Goal: Information Seeking & Learning: Learn about a topic

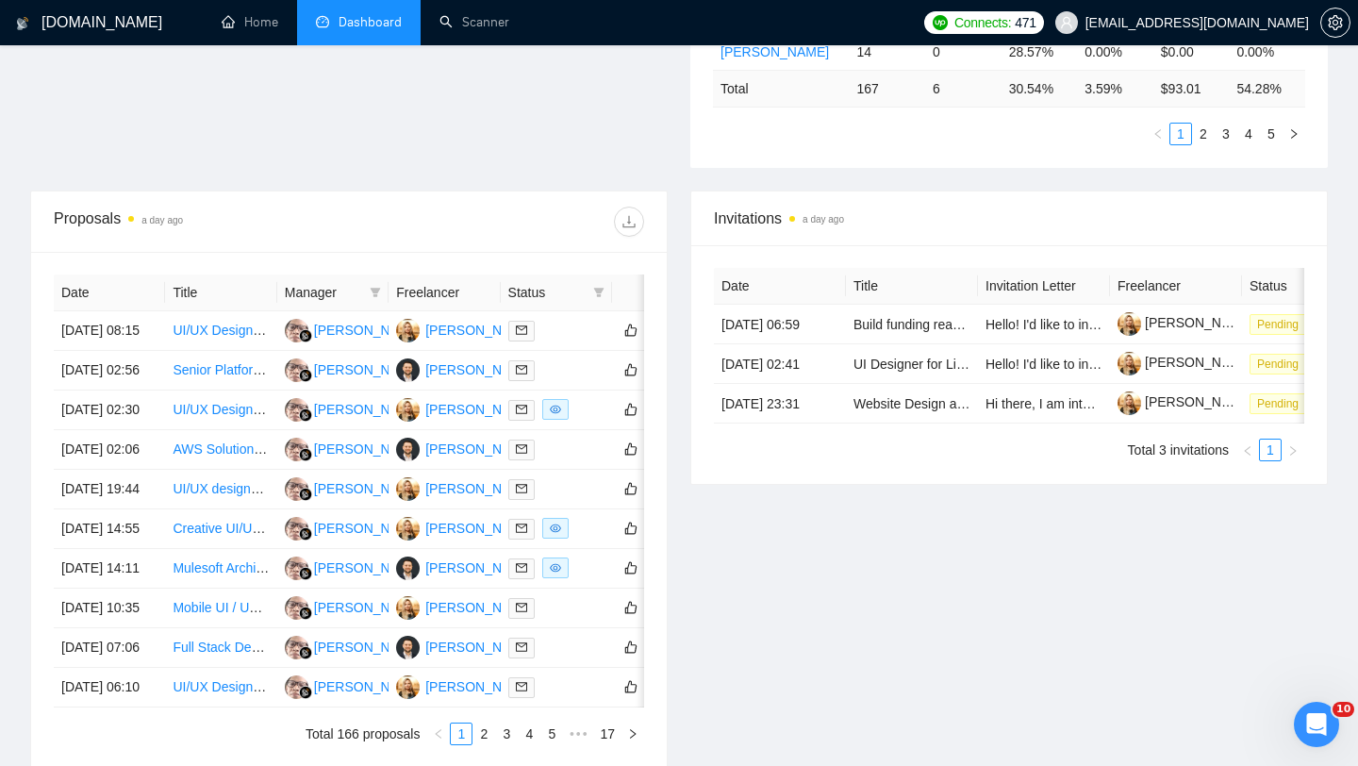
scroll to position [808, 0]
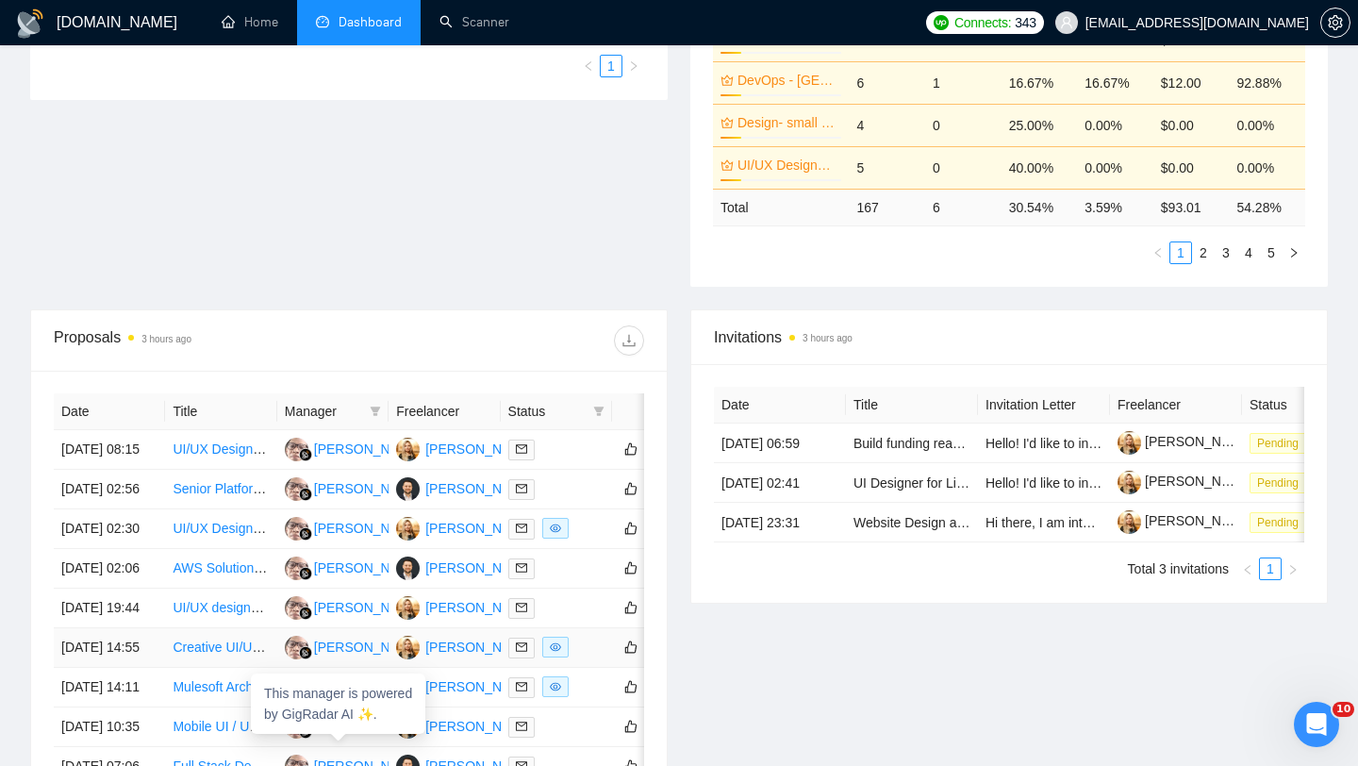
scroll to position [608, 0]
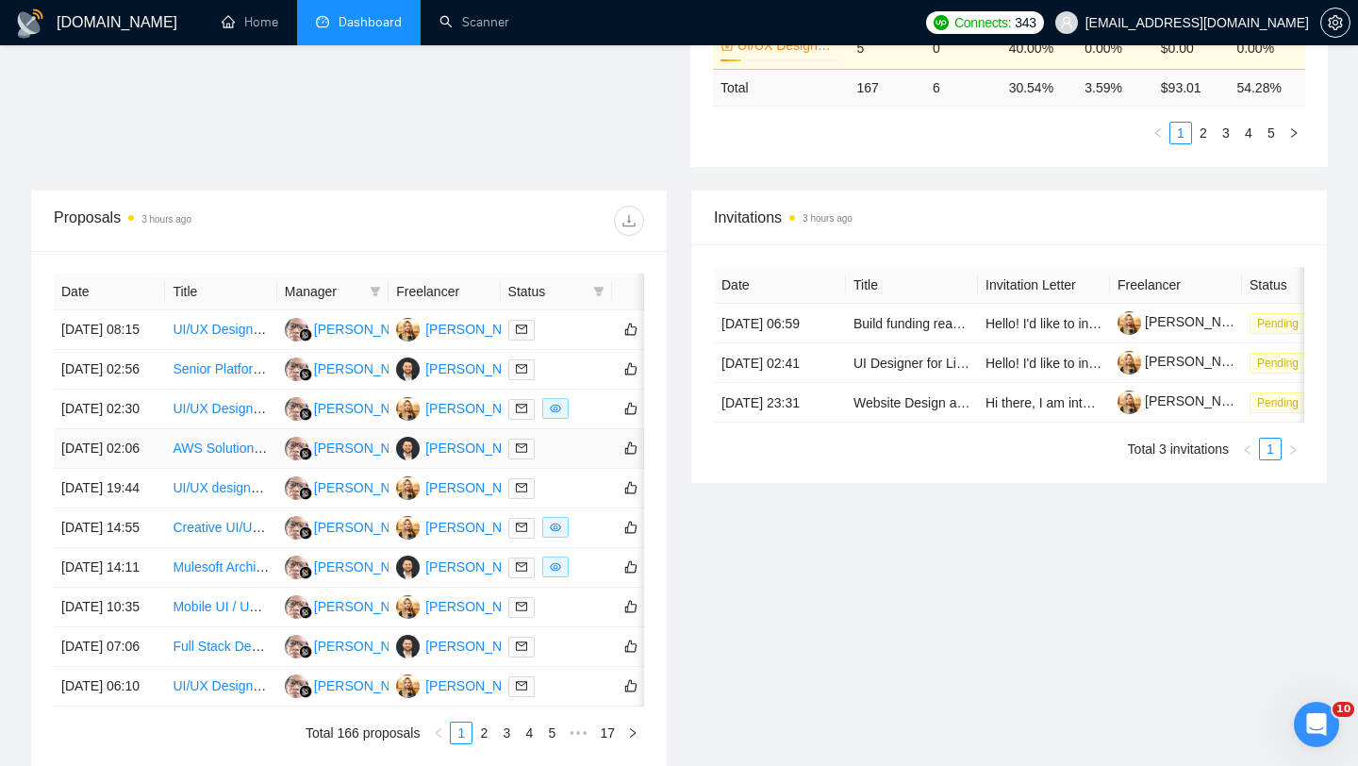
click at [196, 469] on td "AWS Solutions Architect (Serverless Cloud Engineering, Infrastructure Design, S…" at bounding box center [220, 449] width 111 height 40
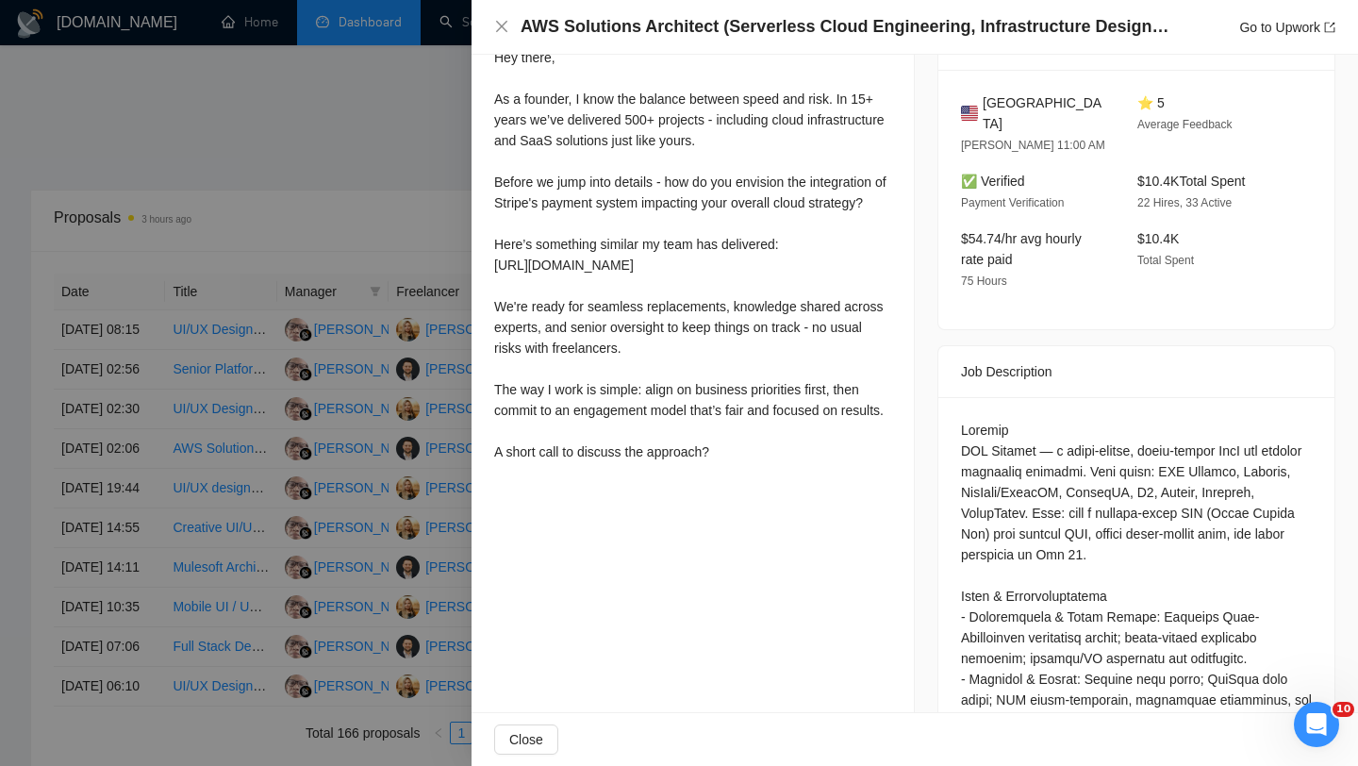
scroll to position [543, 0]
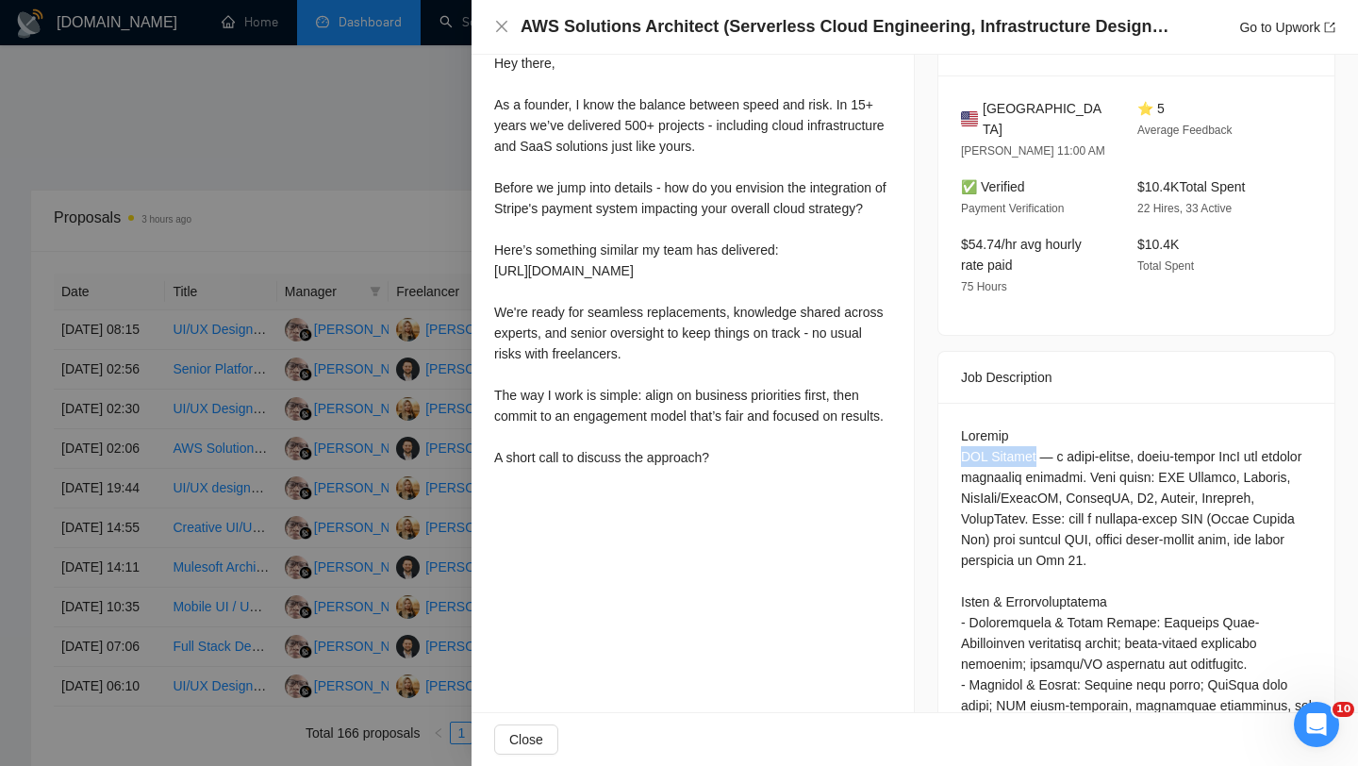
drag, startPoint x: 962, startPoint y: 460, endPoint x: 1037, endPoint y: 454, distance: 75.7
copy div "MHA Tracker"
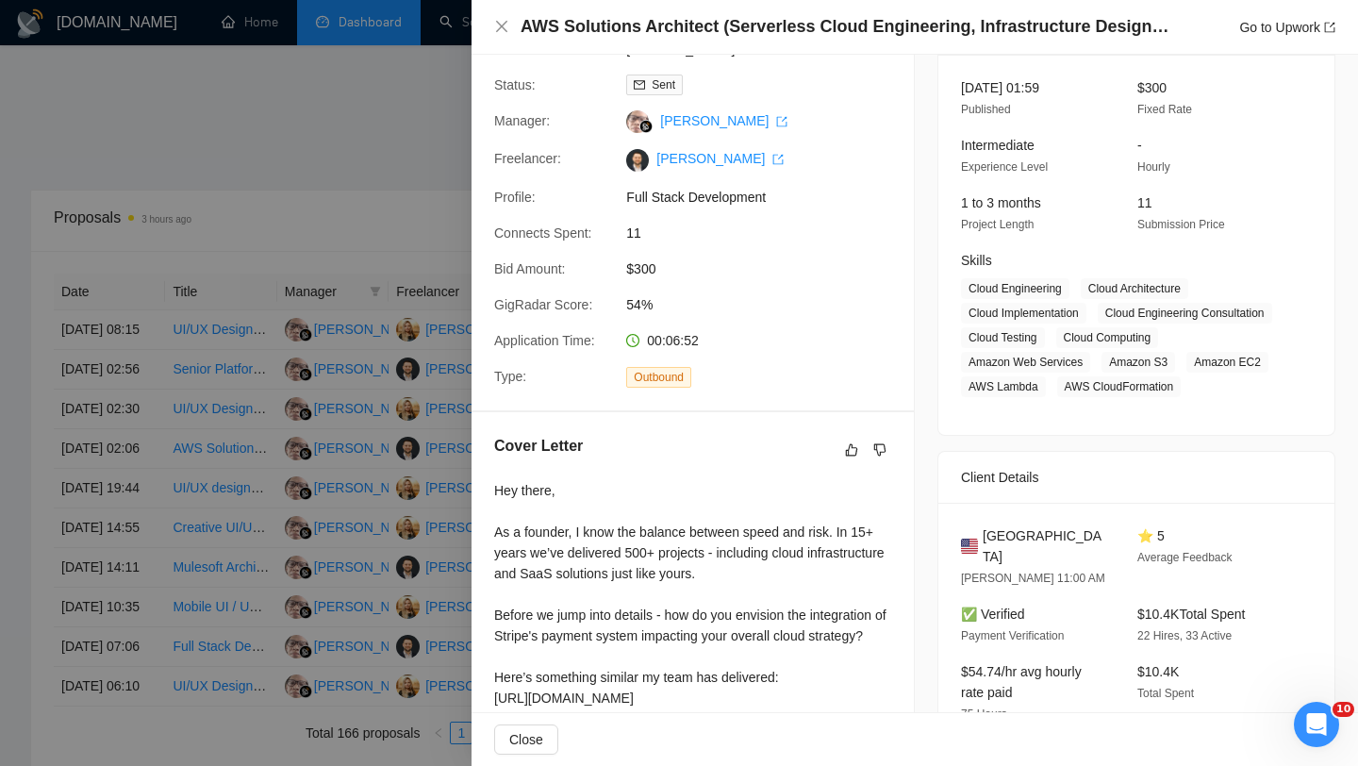
scroll to position [0, 0]
